Goal: Answer question/provide support

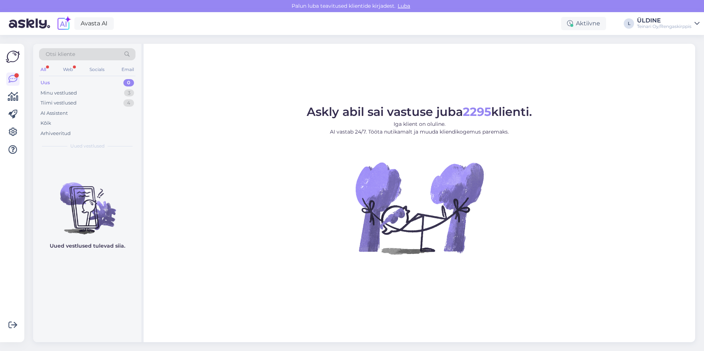
click at [45, 68] on div "All" at bounding box center [43, 70] width 8 height 10
click at [58, 92] on div "Minu vestlused" at bounding box center [59, 92] width 36 height 7
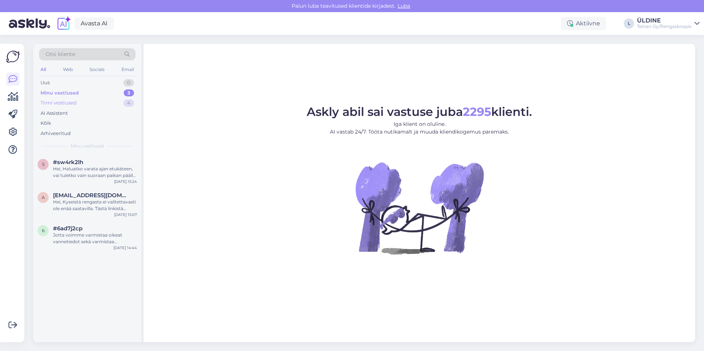
click at [62, 99] on div "Tiimi vestlused" at bounding box center [59, 102] width 36 height 7
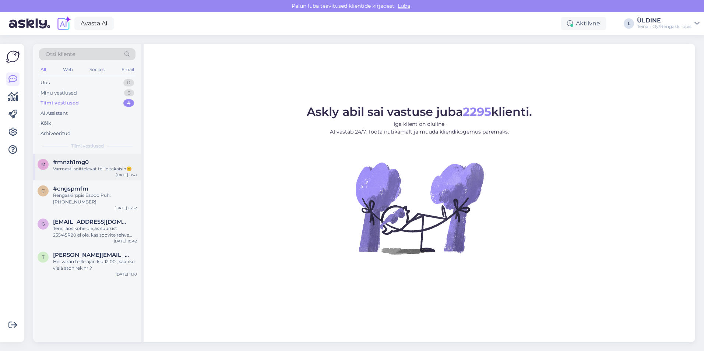
click at [88, 167] on div "Varmasti soittelevat teille takaisin😊" at bounding box center [95, 169] width 84 height 7
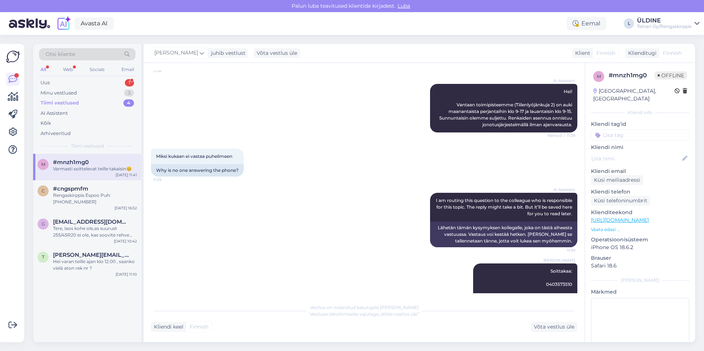
scroll to position [110, 0]
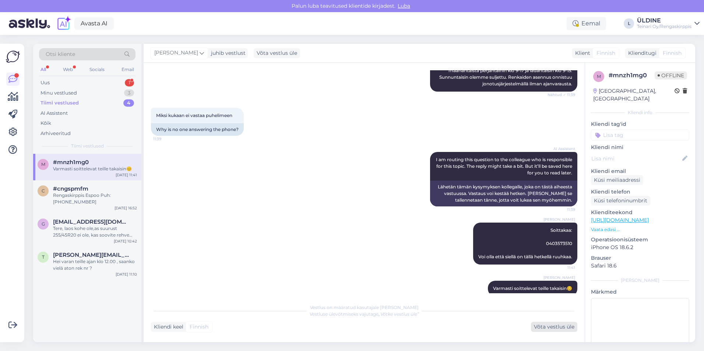
click at [542, 327] on div "Võta vestlus üle" at bounding box center [554, 327] width 46 height 10
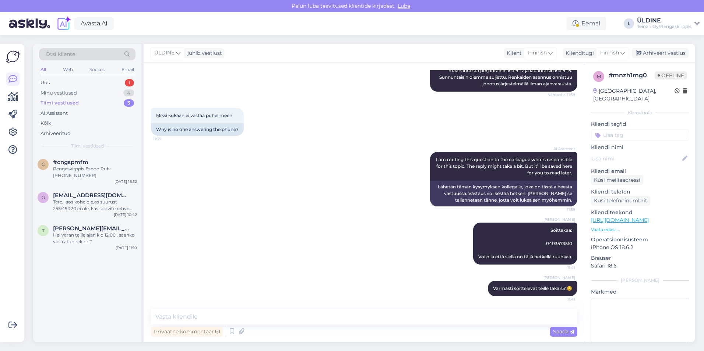
click at [254, 174] on div "AI Assistent I am routing this question to the colleague who is responsible for…" at bounding box center [364, 179] width 426 height 71
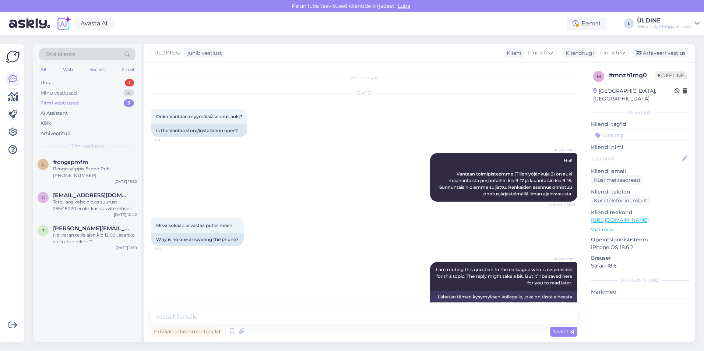
scroll to position [0, 0]
click at [656, 54] on div "Arhiveeri vestlus" at bounding box center [660, 53] width 57 height 10
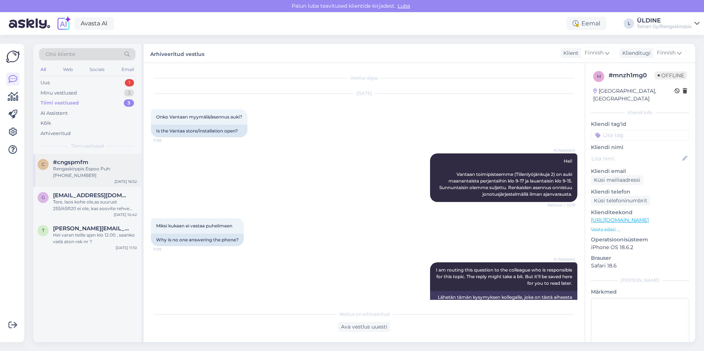
click at [80, 162] on span "#cngspmfm" at bounding box center [70, 162] width 35 height 7
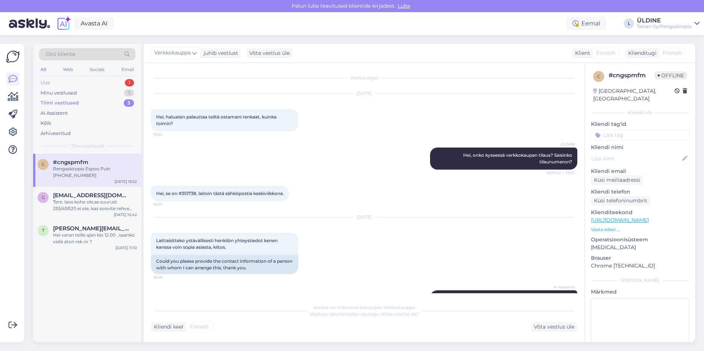
click at [50, 82] on div "Uus" at bounding box center [45, 82] width 9 height 7
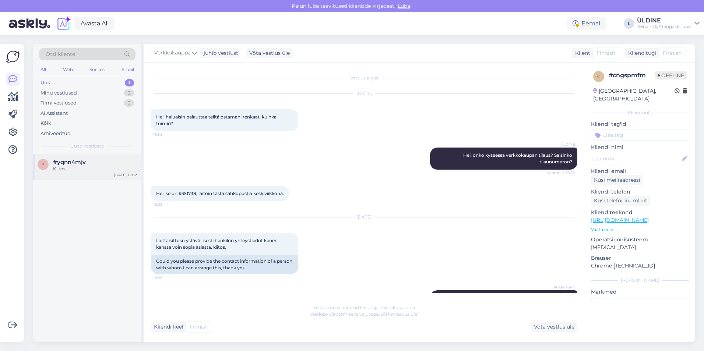
click at [83, 169] on div "Kiitos!" at bounding box center [95, 169] width 84 height 7
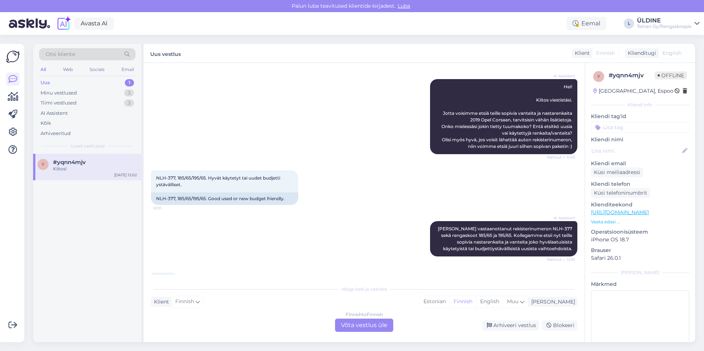
scroll to position [128, 0]
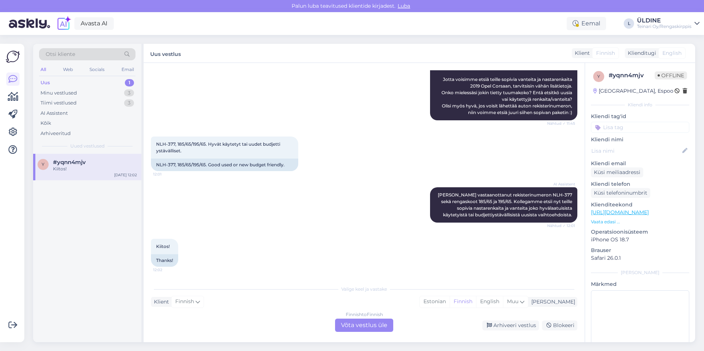
click at [267, 255] on div "Kiitos! 12:02 Thanks!" at bounding box center [364, 253] width 426 height 44
click at [382, 325] on div "Finnish to Finnish Võta vestlus üle" at bounding box center [364, 325] width 58 height 13
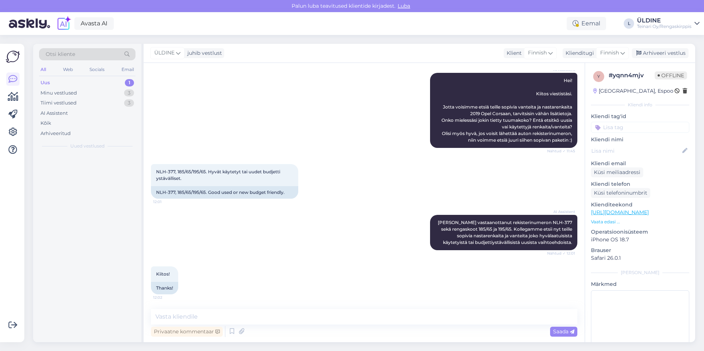
scroll to position [101, 0]
click at [166, 317] on textarea at bounding box center [364, 316] width 426 height 15
type textarea "E"
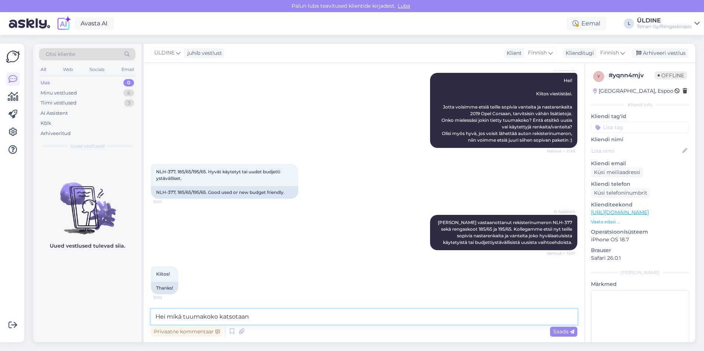
click at [218, 317] on textarea "Hei mikä tuumakoko katsotaan" at bounding box center [364, 316] width 426 height 15
click at [278, 315] on textarea "Hei mikä tuumakoko vanteita katsotaan" at bounding box center [364, 316] width 426 height 15
type textarea "Hei mikä tuumakoko vanteita katsotaan ?"
click at [621, 52] on icon at bounding box center [622, 53] width 4 height 8
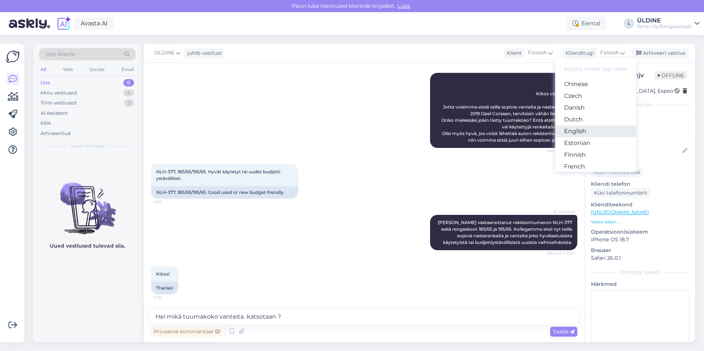
scroll to position [74, 0]
click at [579, 96] on link "English" at bounding box center [595, 95] width 81 height 12
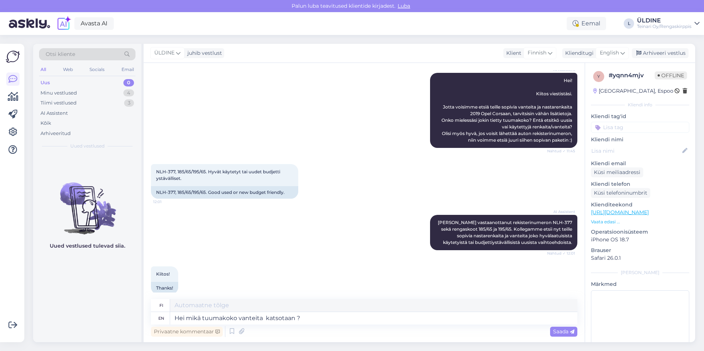
scroll to position [110, 0]
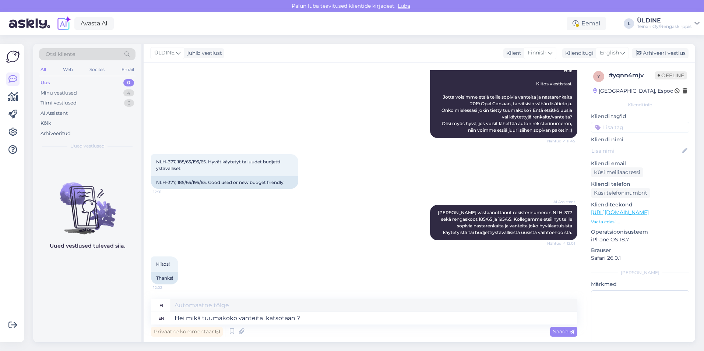
type textarea "Hei mikä ydinkoko vanteita katsotaan ?"
click at [608, 52] on span "English" at bounding box center [609, 53] width 19 height 8
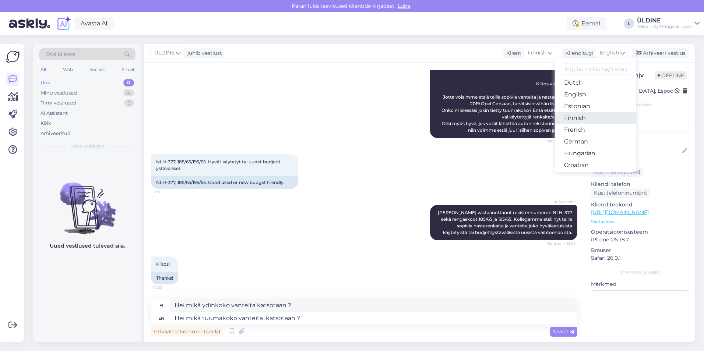
click at [579, 117] on link "Finnish" at bounding box center [595, 118] width 81 height 12
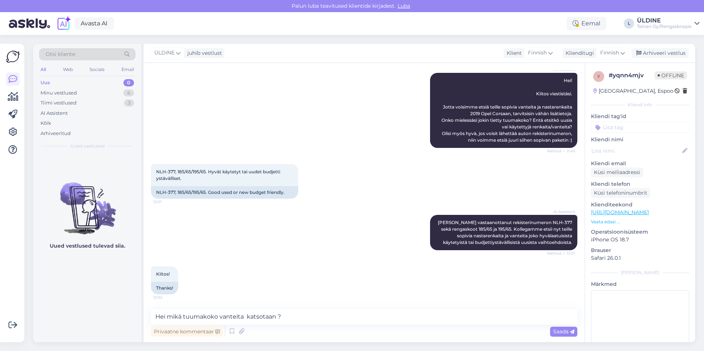
scroll to position [101, 0]
click at [561, 333] on span "Saada" at bounding box center [563, 331] width 21 height 7
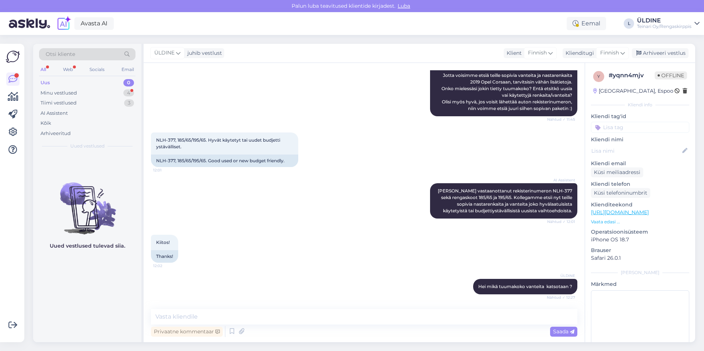
scroll to position [164, 0]
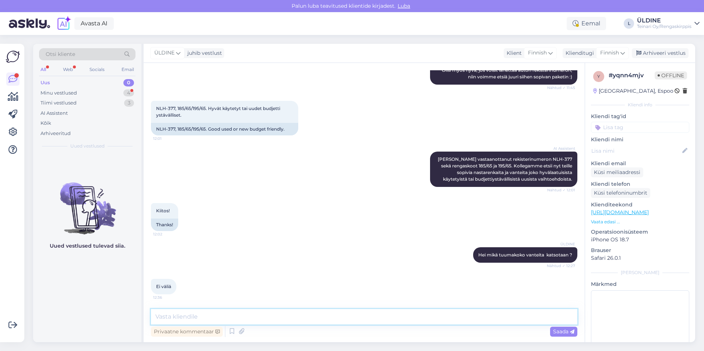
click at [180, 316] on textarea at bounding box center [364, 316] width 426 height 15
type textarea "Pieni hetki katson mitä on saatavilla"
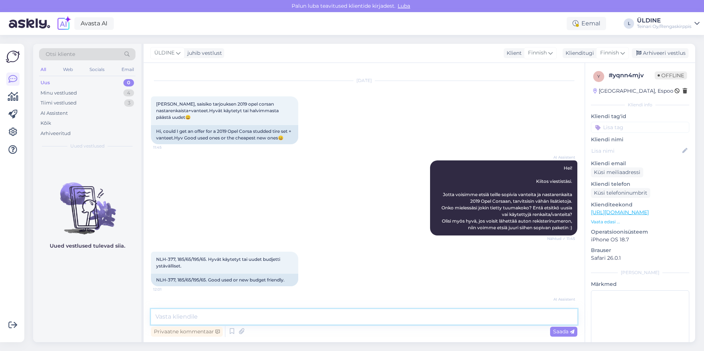
scroll to position [0, 0]
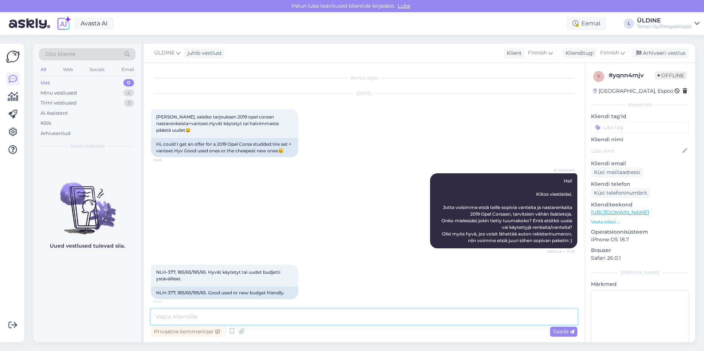
click at [186, 321] on textarea at bounding box center [364, 316] width 426 height 15
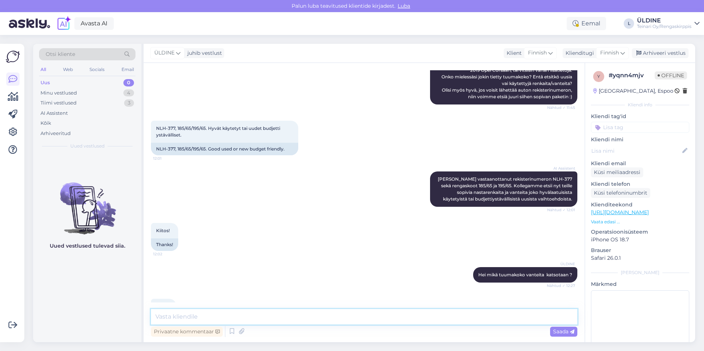
scroll to position [196, 0]
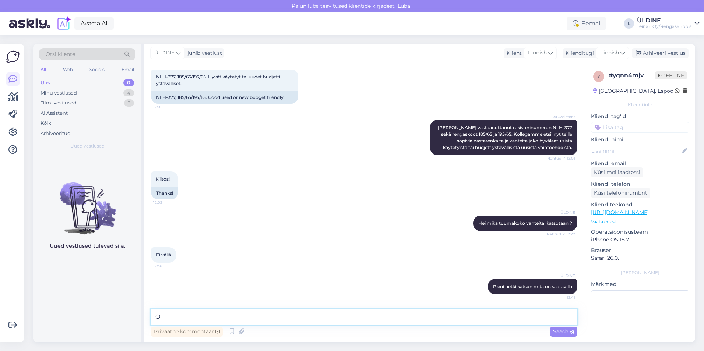
type textarea "O"
paste textarea "17″ 4×100 ET37 K63,4 17″x7 Oem Uudenveroiset"
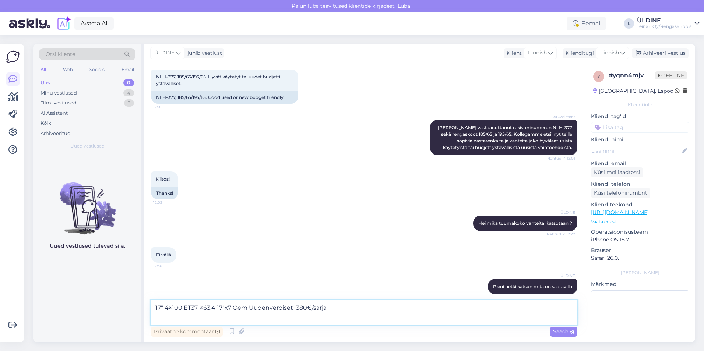
click at [333, 310] on textarea "17″ 4×100 ET37 K63,4 17″x7 Oem Uudenveroiset 380€/sarja" at bounding box center [364, 312] width 426 height 24
click at [159, 319] on textarea "17″ 4×100 ET37 K63,4 17″x7 Oem Uudenveroiset 380€/sarja" at bounding box center [364, 312] width 426 height 24
paste textarea "[URL][DOMAIN_NAME]"
click at [303, 218] on div "ÜLDINE Hei mikä tuumakoko vanteita katsotaan ? Nähtud ✓ 12:27" at bounding box center [364, 224] width 426 height 32
click at [399, 313] on textarea "17″ 4×100 ET37 K63,4 17″x7 Oem Uudenveroiset 380€/sarja [URL][DOMAIN_NAME]" at bounding box center [364, 312] width 426 height 24
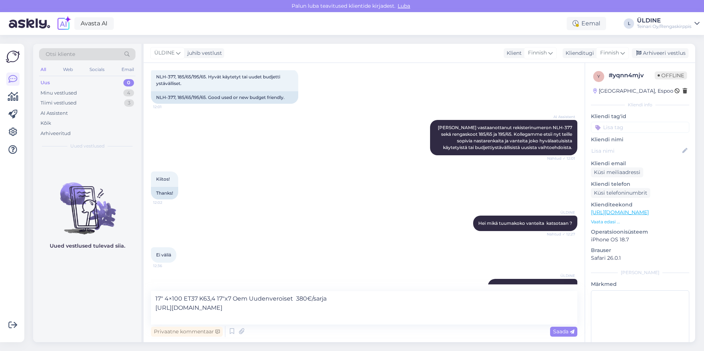
click at [263, 250] on div "Ei väliä 12:36" at bounding box center [364, 255] width 426 height 32
click at [403, 306] on textarea "17″ 4×100 ET37 K63,4 17″x7 Oem Uudenveroiset 380€/sarja [URL][DOMAIN_NAME]" at bounding box center [364, 308] width 426 height 34
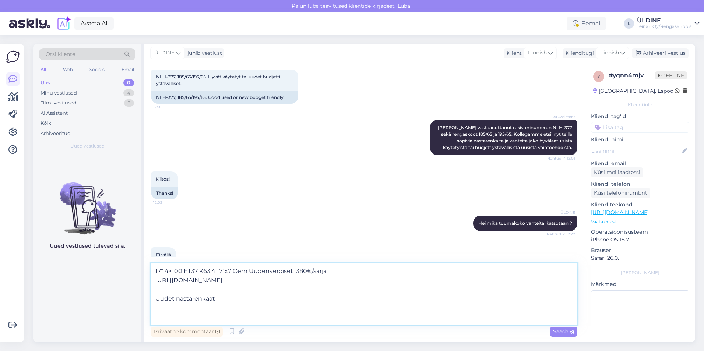
click at [230, 297] on textarea "17″ 4×100 ET37 K63,4 17″x7 Oem Uudenveroiset 380€/sarja [URL][DOMAIN_NAME] Uude…" at bounding box center [364, 294] width 426 height 61
paste textarea "215/45R17 Sailun Iceblazer Wst-3 91T XL/ nasta"
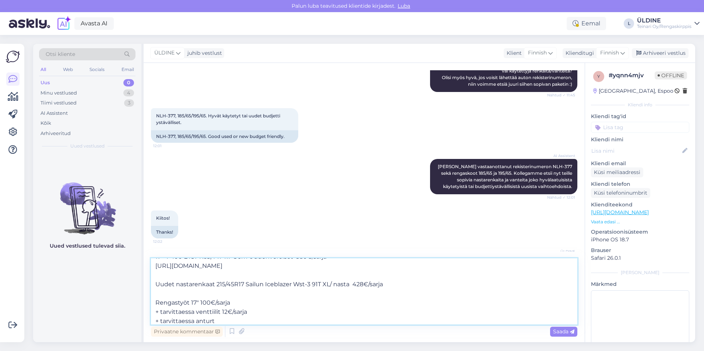
scroll to position [122, 0]
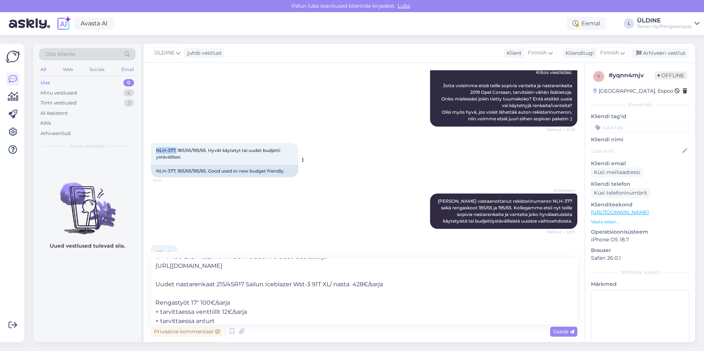
drag, startPoint x: 155, startPoint y: 149, endPoint x: 176, endPoint y: 149, distance: 20.3
click at [176, 149] on div "NLH-377, 185/65/195/65. Hyvät käytetyt tai uudet budjetti ystävälliset. 12:01" at bounding box center [224, 154] width 147 height 22
drag, startPoint x: 176, startPoint y: 149, endPoint x: 169, endPoint y: 150, distance: 6.4
copy span "NLH-377,"
click at [297, 72] on div "AI Assistent [PERSON_NAME]! Kiitos viestistäsi. Jotta voisimme etsiä teille sop…" at bounding box center [364, 88] width 426 height 91
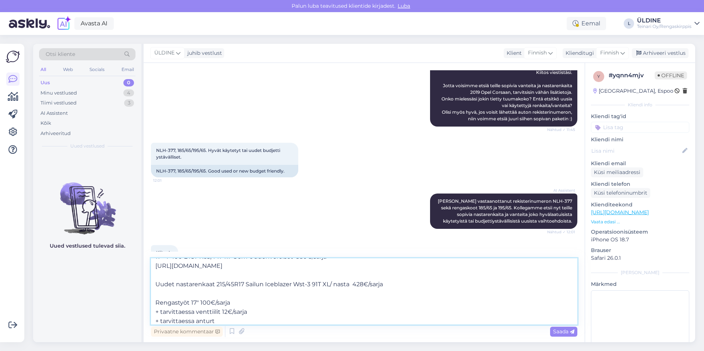
click at [214, 321] on textarea "17″ 4×100 ET37 K63,4 17″x7 Oem Uudenveroiset 380€/sarja [URL][DOMAIN_NAME] Uude…" at bounding box center [364, 291] width 426 height 66
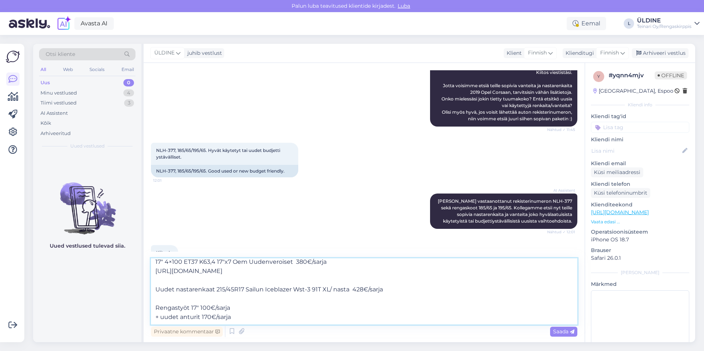
click at [393, 285] on textarea "17″ 4×100 ET37 K63,4 17″x7 Oem Uudenveroiset 380€/sarja [URL][DOMAIN_NAME] Uude…" at bounding box center [364, 291] width 426 height 66
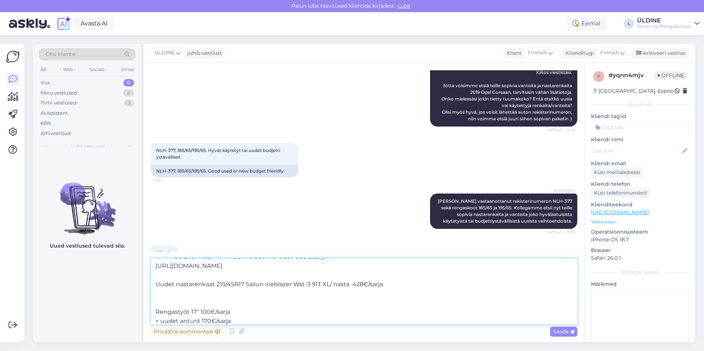
paste textarea "[URL][DOMAIN_NAME]"
type textarea "17″ 4×100 ET37 K63,4 17″x7 Oem Uudenveroiset 380€/sarja [URL][DOMAIN_NAME] Uude…"
click at [554, 329] on span "Saada" at bounding box center [563, 331] width 21 height 7
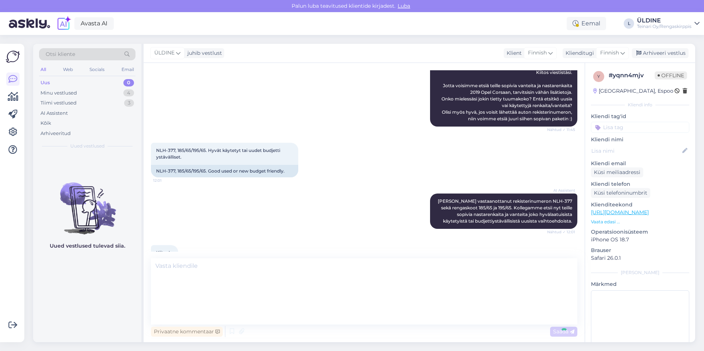
scroll to position [0, 0]
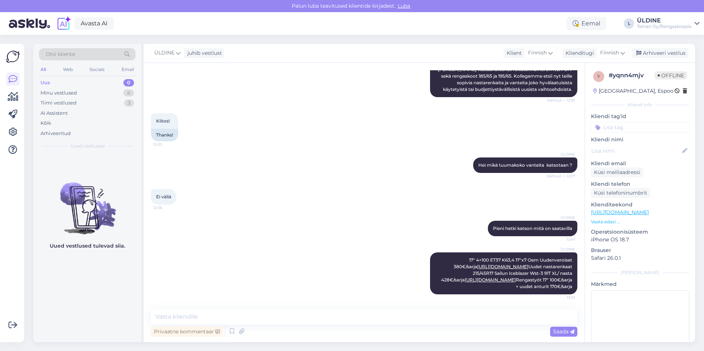
click at [263, 262] on div "ÜLDINE 17″ 4×100 ET37 K63,4 17″x7 Oem Uudenveroiset 380€/sarja [URL][DOMAIN_NAM…" at bounding box center [364, 273] width 426 height 58
click at [46, 67] on div "All" at bounding box center [43, 70] width 8 height 10
click at [67, 93] on div "Minu vestlused" at bounding box center [59, 92] width 36 height 7
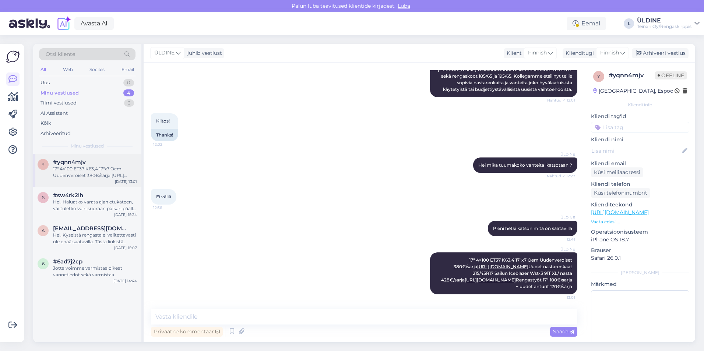
click at [86, 172] on div "17″ 4×100 ET37 K63,4 17″x7 Oem Uudenveroiset 380€/sarja [URL][DOMAIN_NAME] Uude…" at bounding box center [95, 172] width 84 height 13
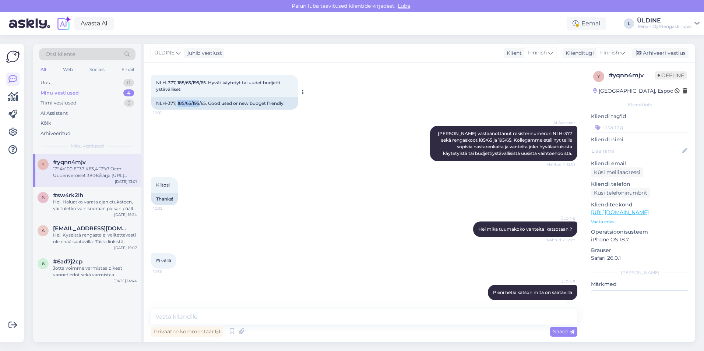
drag, startPoint x: 177, startPoint y: 102, endPoint x: 199, endPoint y: 103, distance: 21.8
click at [199, 103] on div "NLH-377, 185/65/195/65. Good used or new budget friendly." at bounding box center [224, 103] width 147 height 13
drag, startPoint x: 199, startPoint y: 103, endPoint x: 206, endPoint y: 119, distance: 17.5
click at [206, 119] on div "AI Assistent [PERSON_NAME] vastaanottanut rekisterinumeron NLH-377 sekä rengask…" at bounding box center [364, 144] width 426 height 52
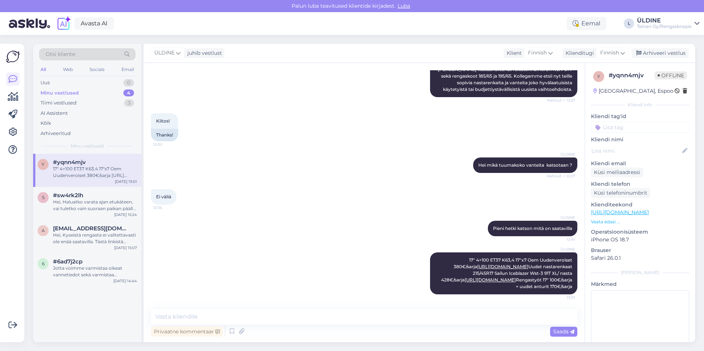
scroll to position [300, 0]
click at [96, 203] on div "Hei, Haluatko varata ajan etukäteen, vai tuletko vain suoraan paikan päälle jon…" at bounding box center [95, 205] width 84 height 13
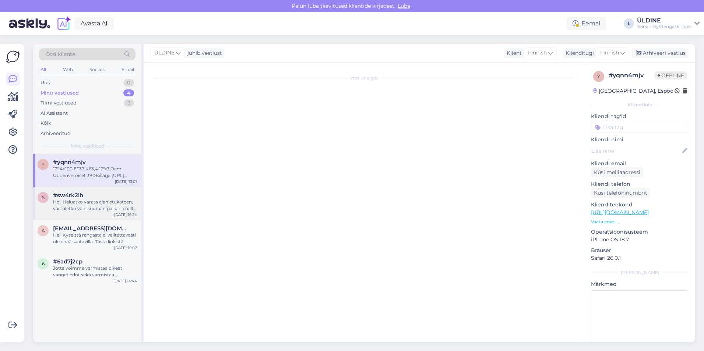
scroll to position [0, 0]
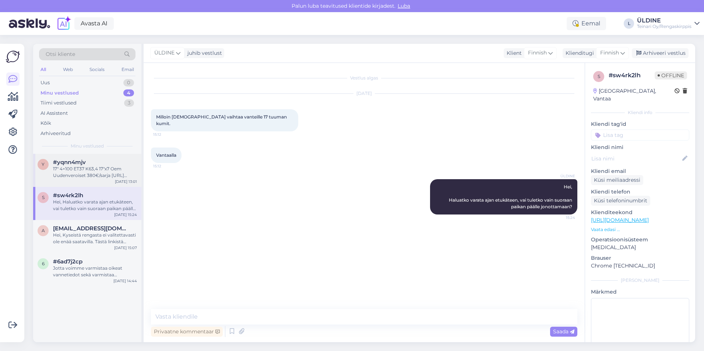
click at [92, 174] on div "17″ 4×100 ET37 K63,4 17″x7 Oem Uudenveroiset 380€/sarja [URL][DOMAIN_NAME] Uude…" at bounding box center [95, 172] width 84 height 13
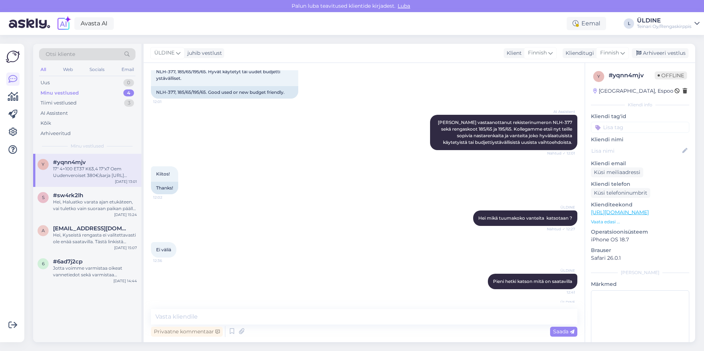
scroll to position [190, 0]
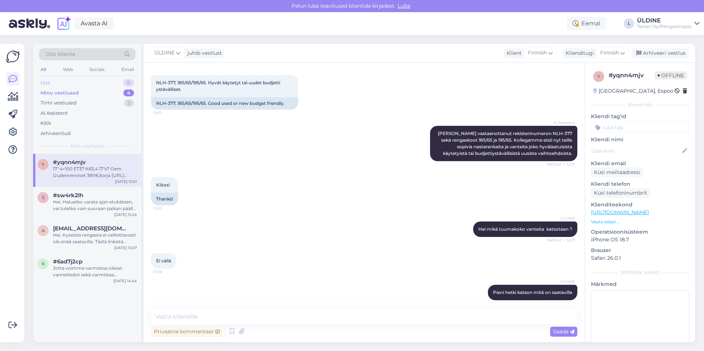
click at [60, 82] on div "Uus 0" at bounding box center [87, 83] width 96 height 10
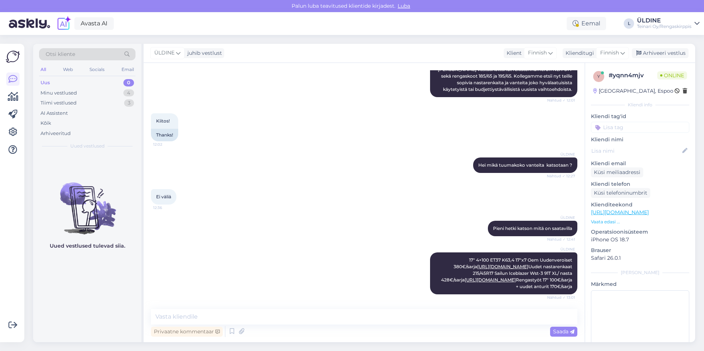
scroll to position [300, 0]
